Goal: Task Accomplishment & Management: Use online tool/utility

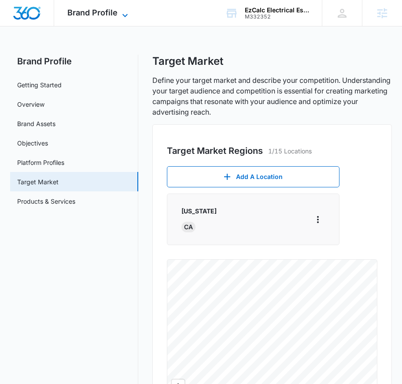
click at [115, 14] on span "Brand Profile" at bounding box center [92, 12] width 50 height 9
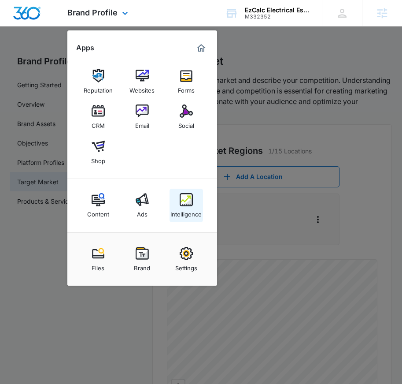
click at [183, 204] on img at bounding box center [186, 199] width 13 height 13
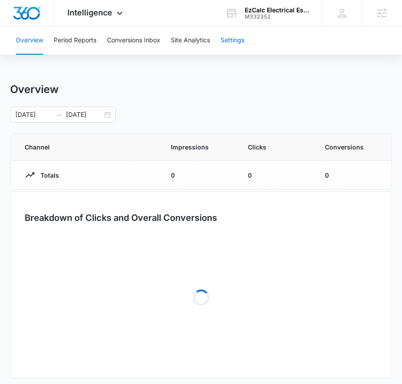
click at [230, 40] on button "Settings" at bounding box center [233, 40] width 24 height 28
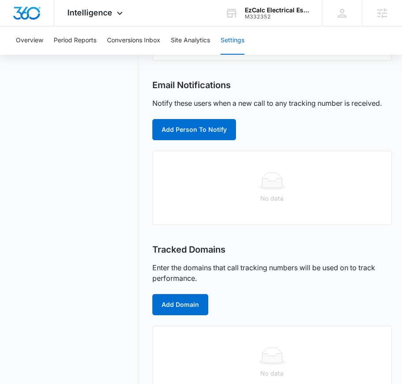
scroll to position [179, 0]
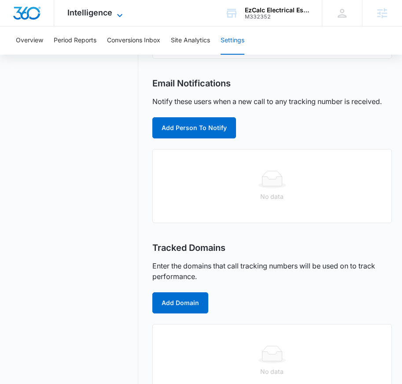
click at [106, 14] on span "Intelligence" at bounding box center [89, 12] width 45 height 9
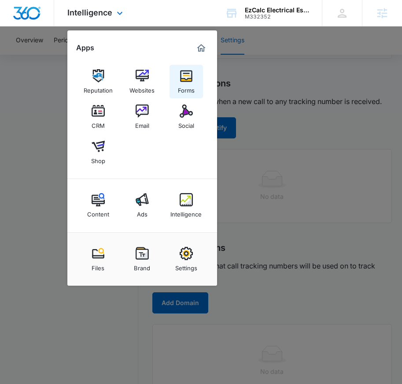
click at [189, 79] on img at bounding box center [186, 75] width 13 height 13
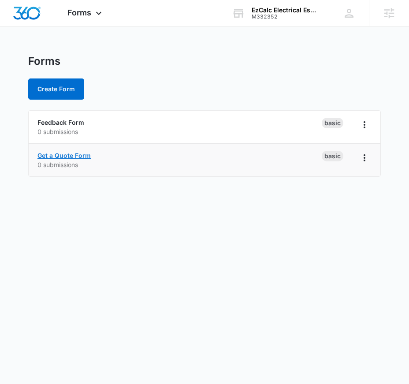
click at [80, 154] on link "Get a Quote Form" at bounding box center [63, 155] width 53 height 7
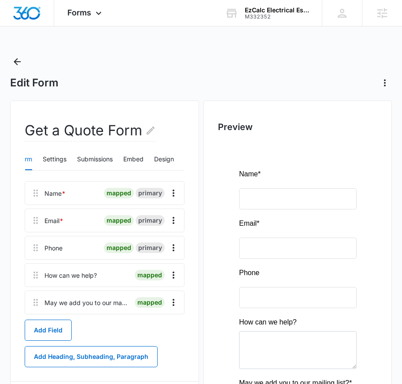
scroll to position [0, 40]
click at [161, 160] on button "Design" at bounding box center [160, 159] width 20 height 21
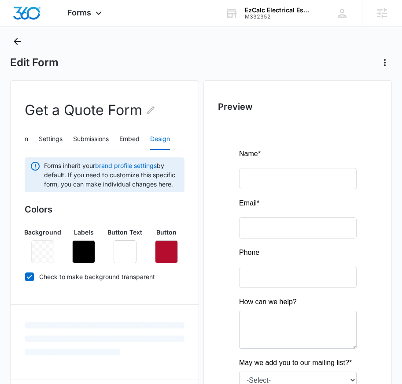
scroll to position [94, 0]
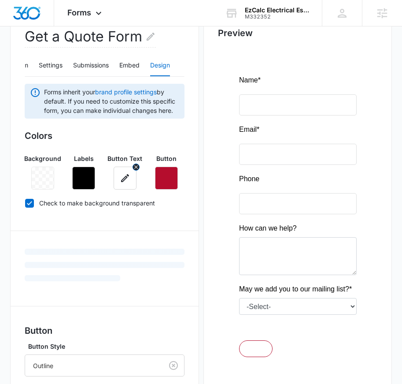
click at [125, 177] on icon "button" at bounding box center [125, 178] width 8 height 8
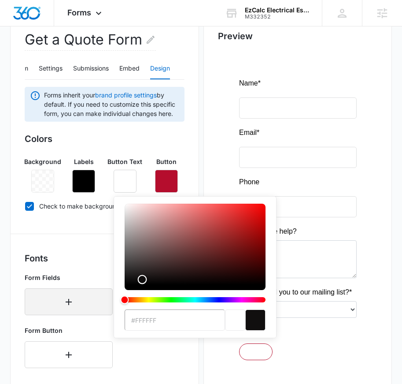
type input "#000000"
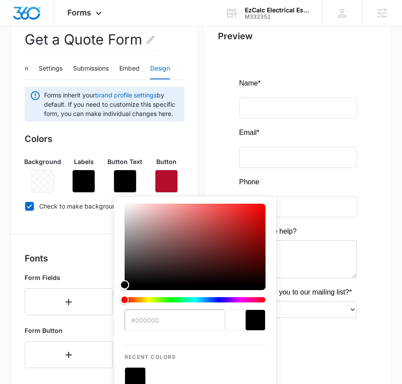
drag, startPoint x: 153, startPoint y: 247, endPoint x: 87, endPoint y: 320, distance: 98.3
click at [87, 320] on div "Forms inherit your brand profile settings by default. If you need to customize …" at bounding box center [105, 344] width 160 height 514
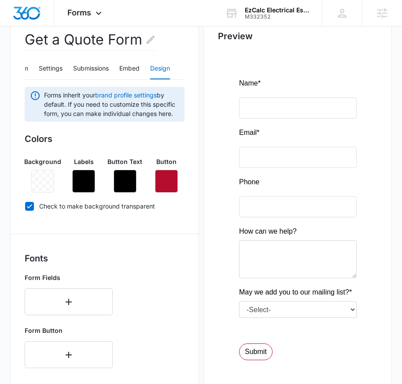
click at [186, 140] on div "Get a Quote Form Edit Form Settings Submissions Embed Design Forms inherit your…" at bounding box center [104, 313] width 189 height 606
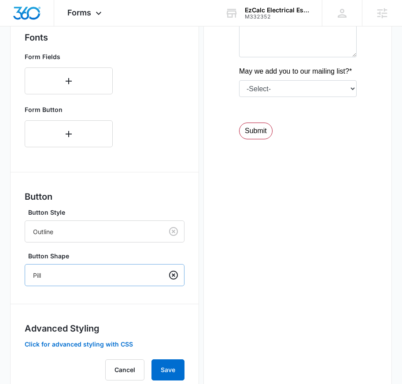
scroll to position [323, 0]
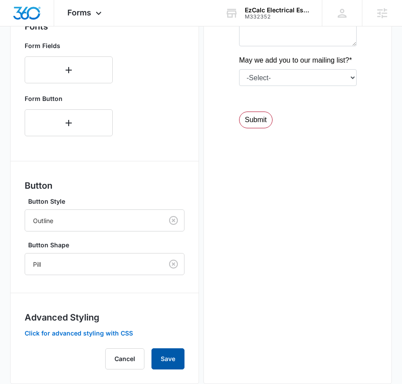
click at [167, 360] on button "Save" at bounding box center [168, 358] width 33 height 21
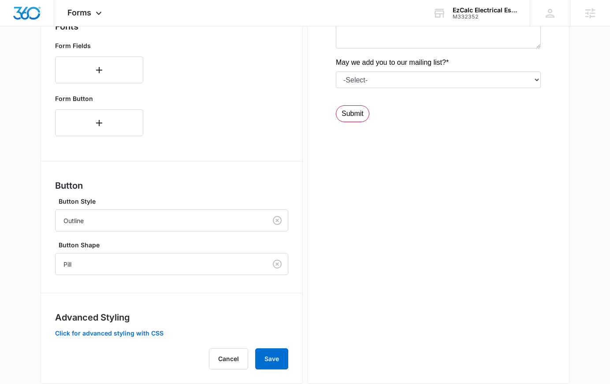
scroll to position [0, 0]
